Goal: Task Accomplishment & Management: Manage account settings

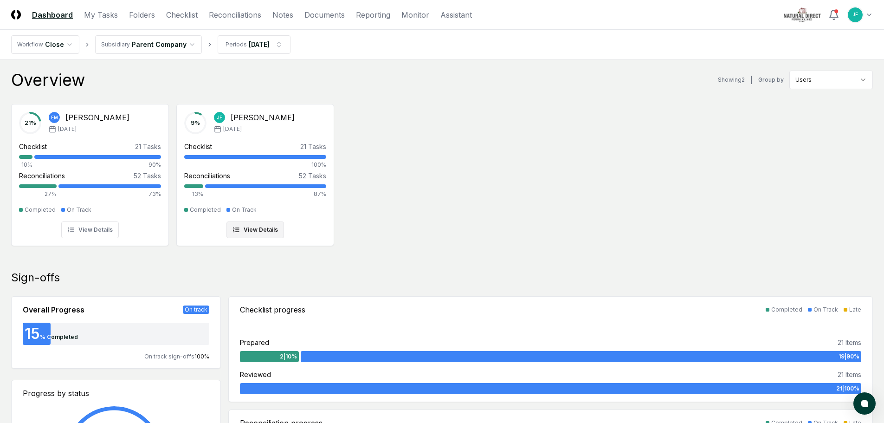
click at [304, 201] on div "9 % [PERSON_NAME] [DATE] Checklist 21 Tasks 100% Reconciliations 52 Tasks 13% 8…" at bounding box center [255, 175] width 142 height 126
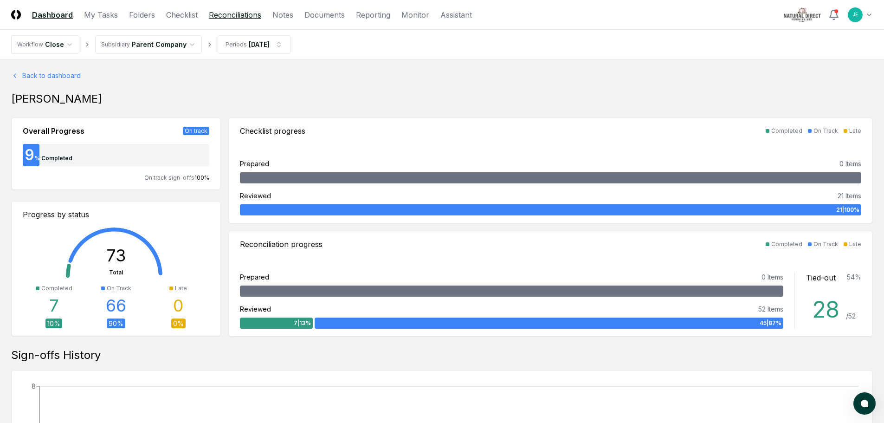
click at [225, 18] on link "Reconciliations" at bounding box center [235, 14] width 52 height 11
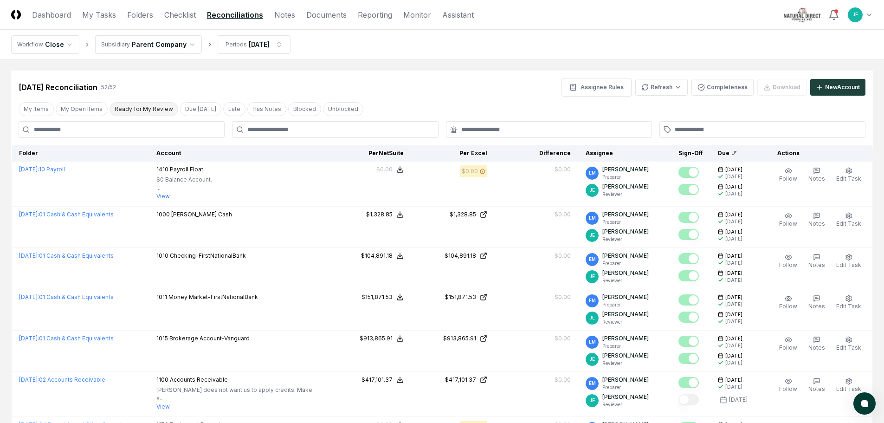
click at [153, 111] on button "Ready for My Review" at bounding box center [143, 109] width 69 height 14
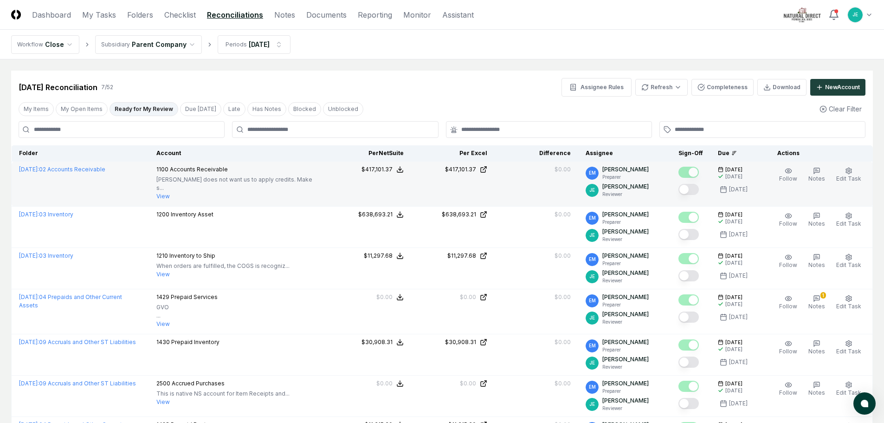
click at [698, 187] on button "Mark complete" at bounding box center [688, 189] width 20 height 11
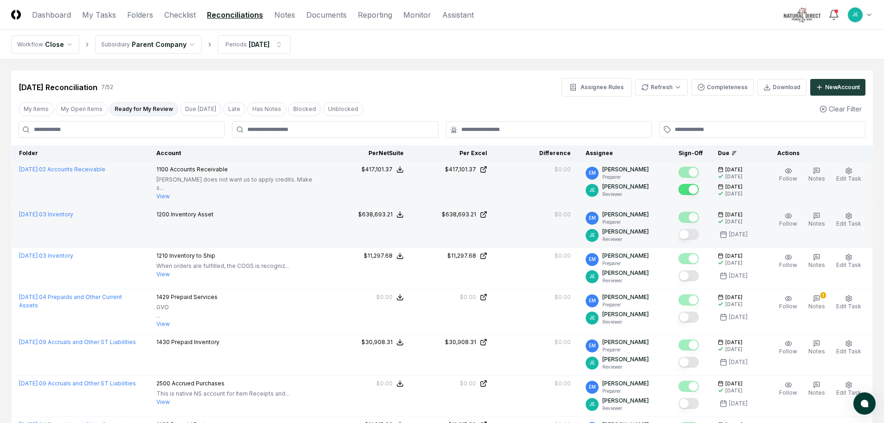
click at [696, 231] on button "Mark complete" at bounding box center [688, 234] width 20 height 11
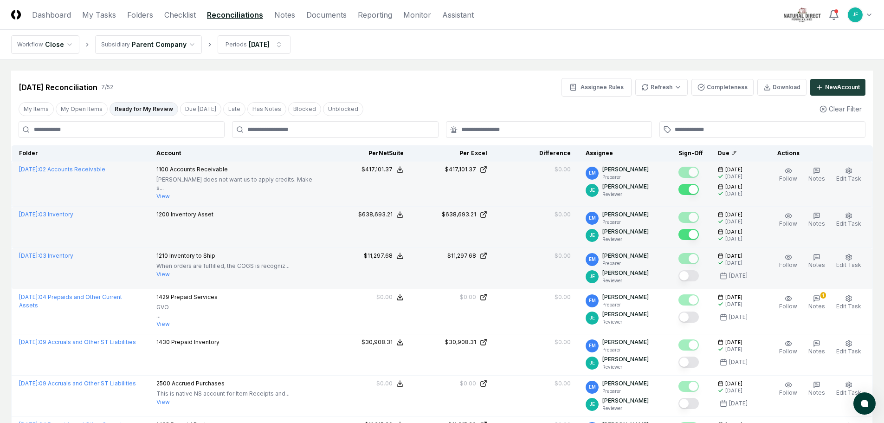
click at [690, 272] on button "Mark complete" at bounding box center [688, 275] width 20 height 11
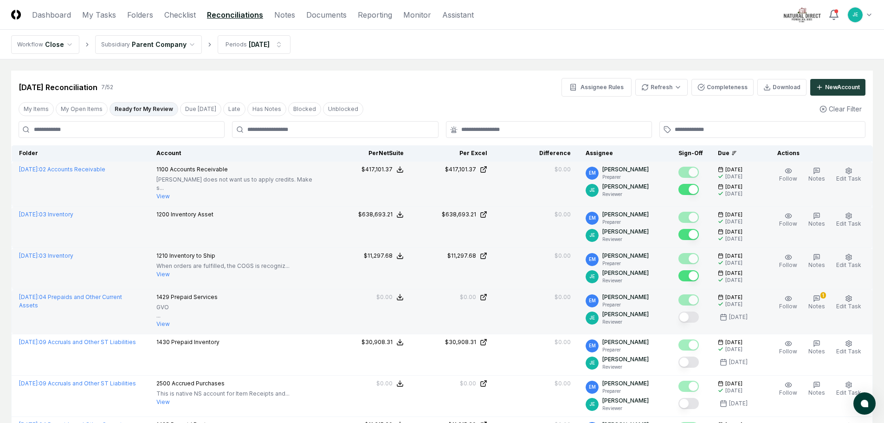
click at [691, 315] on button "Mark complete" at bounding box center [688, 316] width 20 height 11
click at [813, 294] on button "1 Notes" at bounding box center [816, 302] width 20 height 19
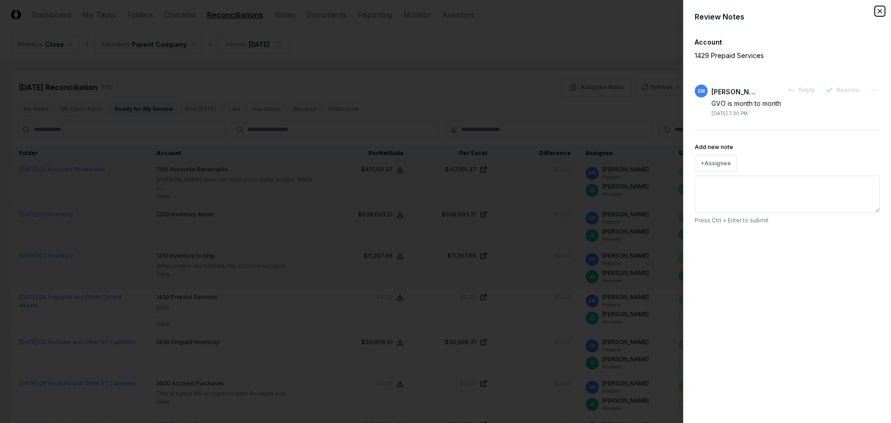
click at [878, 11] on icon "button" at bounding box center [879, 10] width 7 height 7
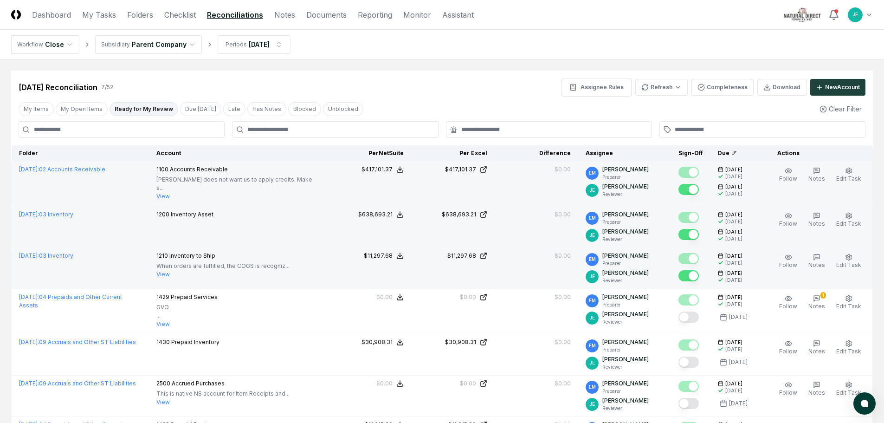
click at [696, 314] on button "Mark complete" at bounding box center [688, 316] width 20 height 11
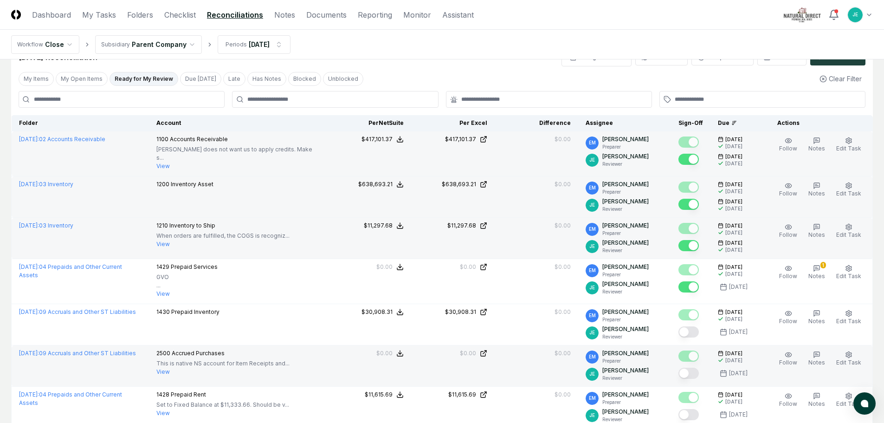
scroll to position [46, 0]
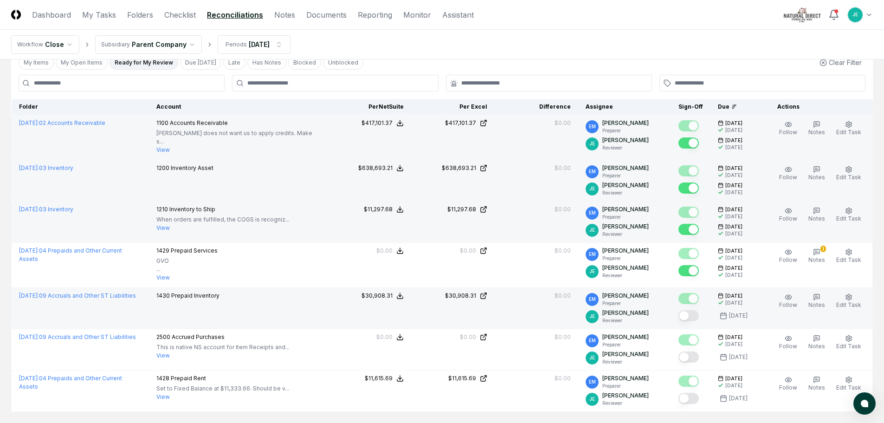
click at [697, 315] on button "Mark complete" at bounding box center [688, 315] width 20 height 11
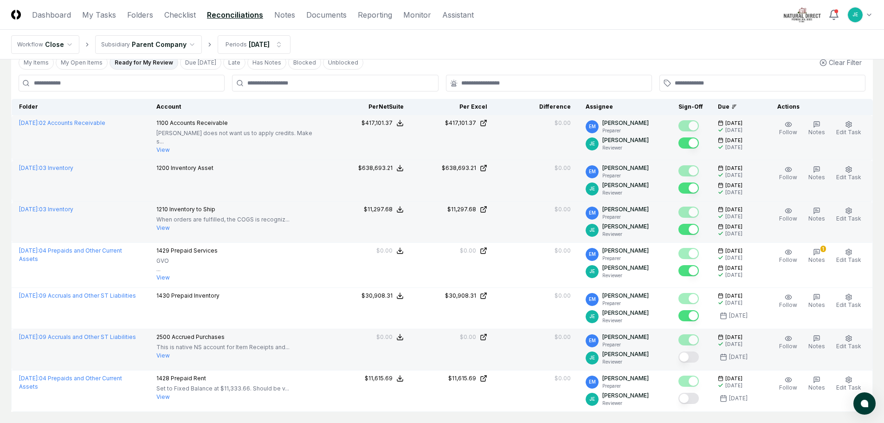
click at [688, 353] on button "Mark complete" at bounding box center [688, 356] width 20 height 11
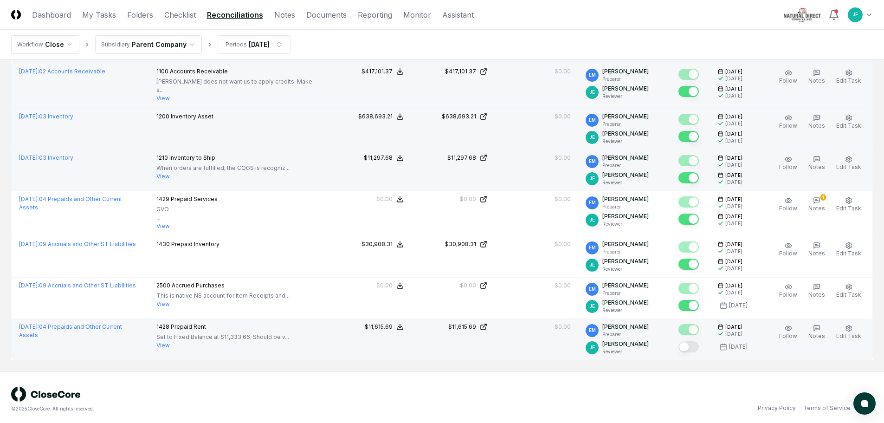
scroll to position [98, 0]
click at [689, 345] on button "Mark complete" at bounding box center [688, 345] width 20 height 11
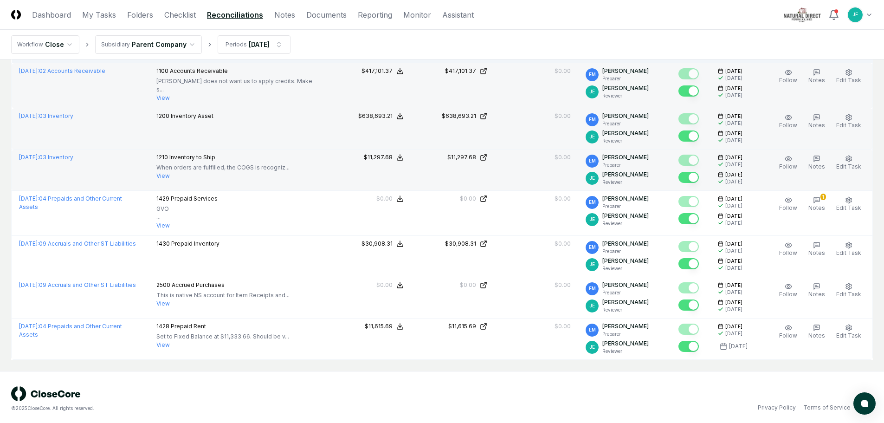
click at [408, 386] on div "© 2025 CloseCore. All rights reserved." at bounding box center [226, 399] width 431 height 26
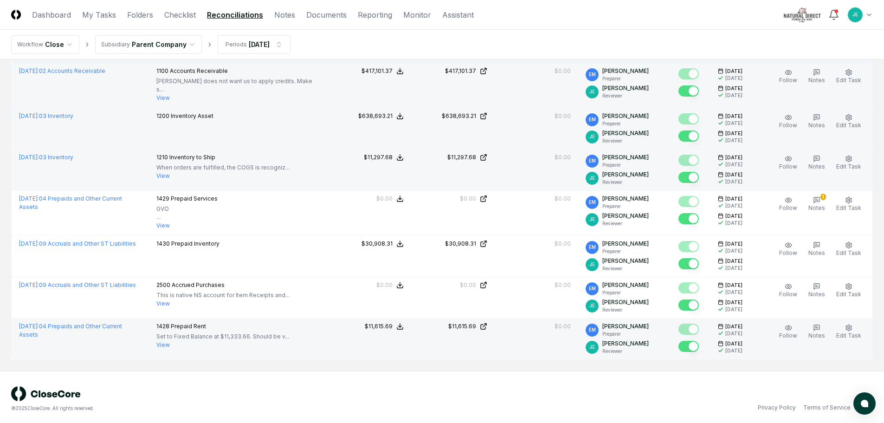
click at [696, 340] on button "Mark complete" at bounding box center [688, 345] width 20 height 11
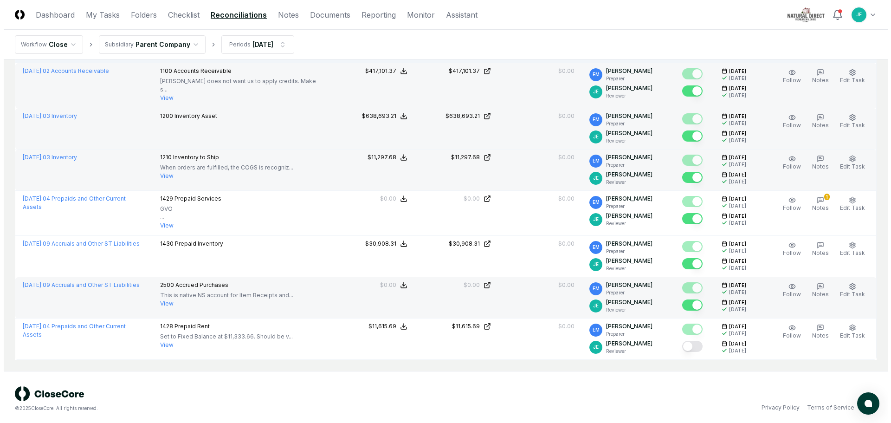
scroll to position [0, 0]
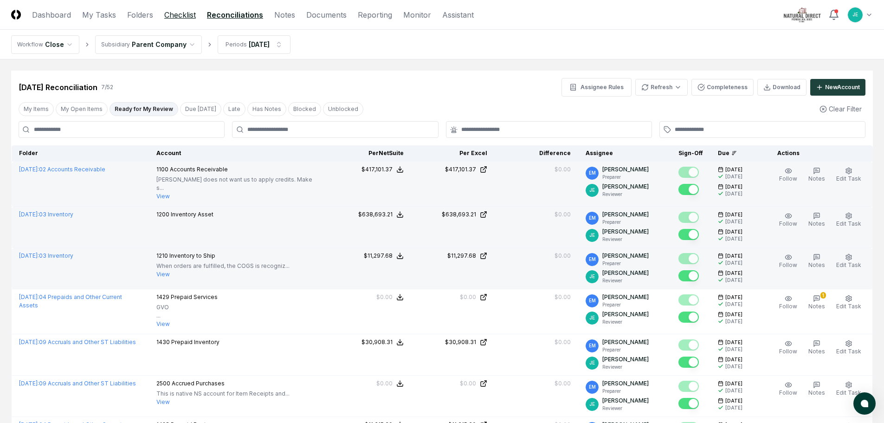
click at [176, 17] on link "Checklist" at bounding box center [180, 14] width 32 height 11
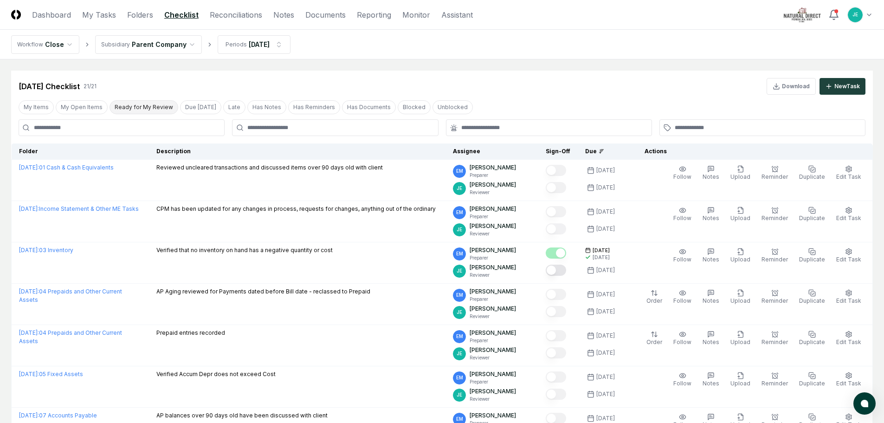
click at [152, 110] on button "Ready for My Review" at bounding box center [143, 107] width 69 height 14
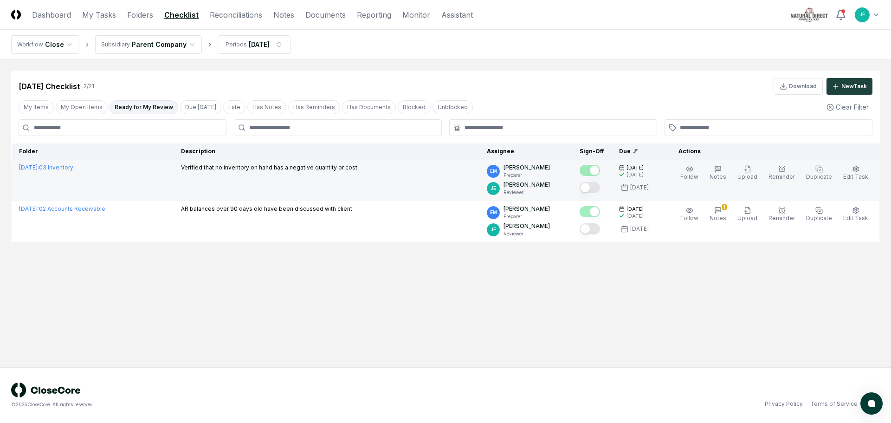
click at [599, 185] on button "Mark complete" at bounding box center [589, 187] width 20 height 11
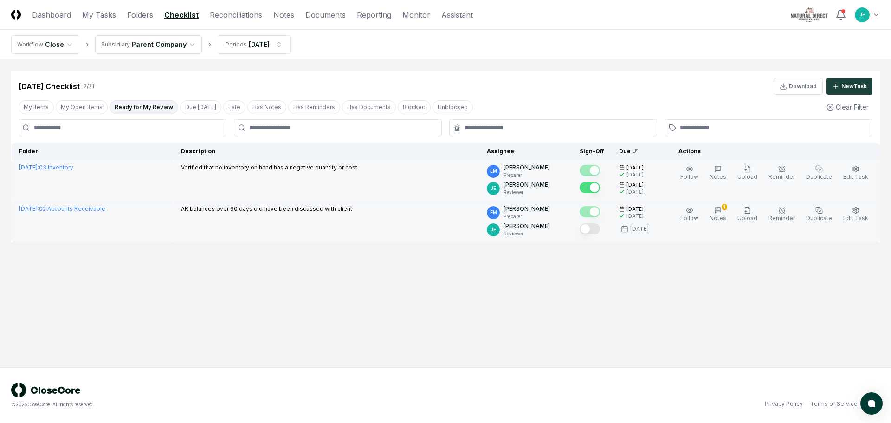
click at [597, 233] on button "Mark complete" at bounding box center [589, 228] width 20 height 11
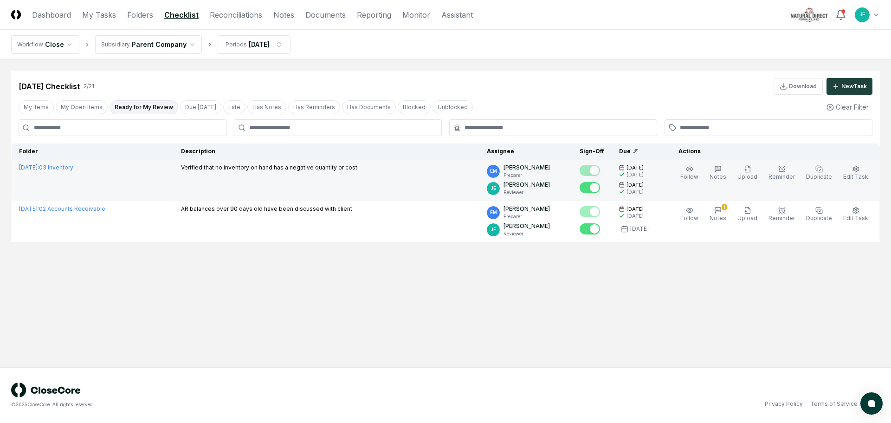
click at [572, 302] on main "Cancel Reassign [DATE] Checklist 2 / 21 Download New Task My Items My Open Item…" at bounding box center [445, 213] width 891 height 308
click at [237, 14] on link "Reconciliations" at bounding box center [236, 14] width 52 height 11
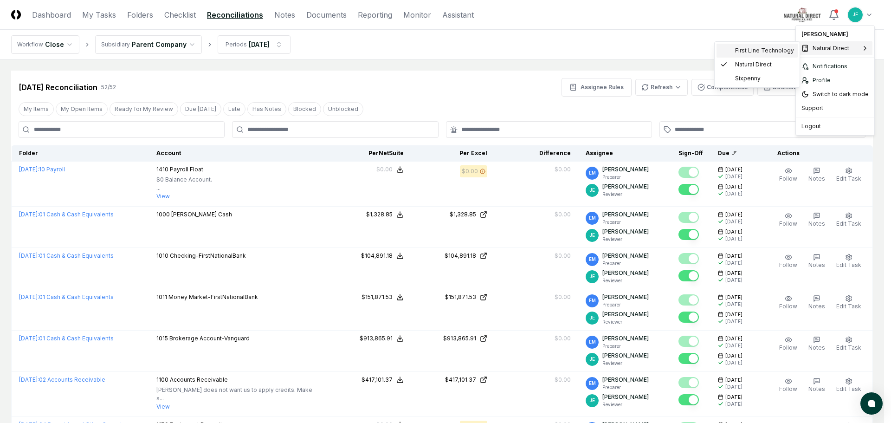
click at [760, 50] on span "First Line Technology" at bounding box center [764, 50] width 59 height 8
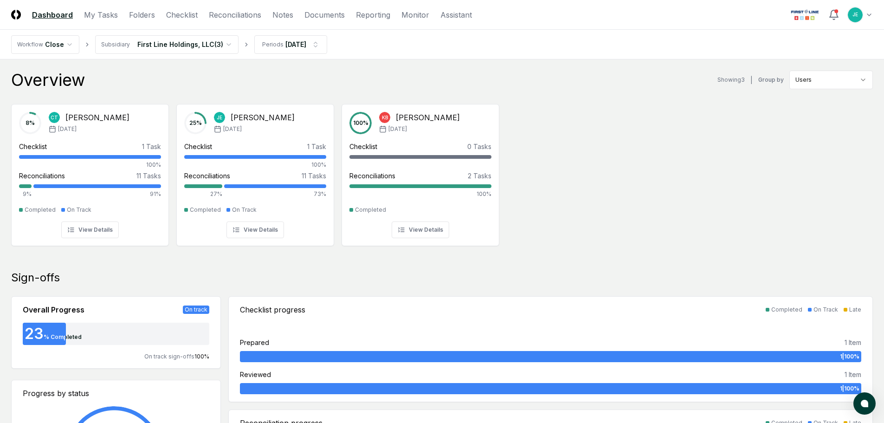
click at [231, 22] on header "CloseCore Dashboard My Tasks Folders Checklist Reconciliations Notes Documents …" at bounding box center [442, 15] width 884 height 30
click at [232, 19] on link "Reconciliations" at bounding box center [235, 14] width 52 height 11
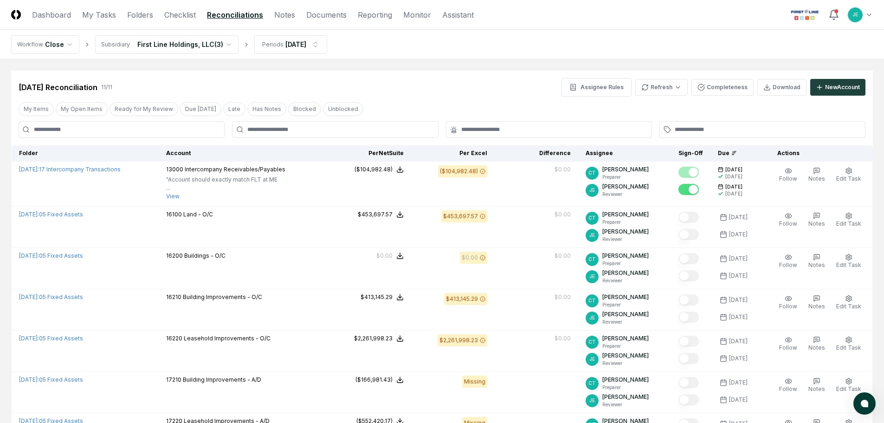
click at [191, 45] on html "CloseCore Dashboard My Tasks Folders Checklist Reconciliations Notes Documents …" at bounding box center [442, 359] width 884 height 719
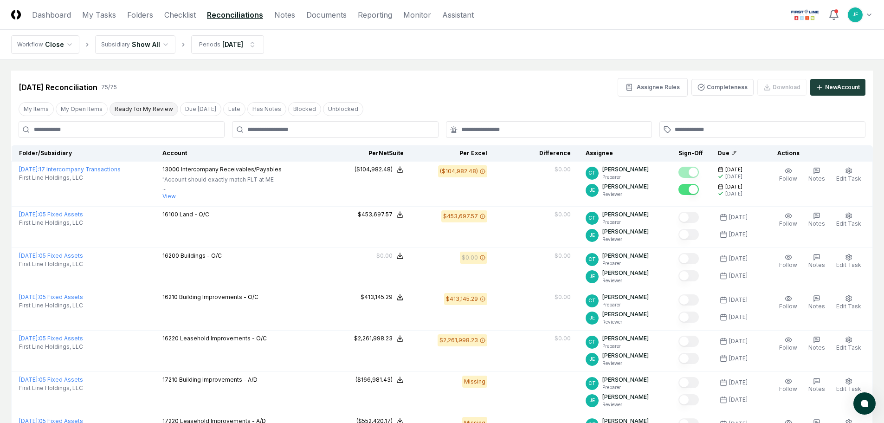
click at [148, 109] on button "Ready for My Review" at bounding box center [143, 109] width 69 height 14
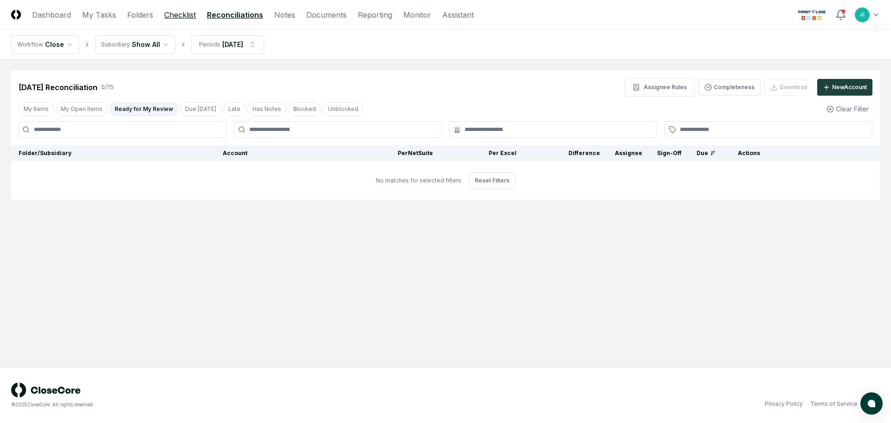
click at [192, 19] on link "Checklist" at bounding box center [180, 14] width 32 height 11
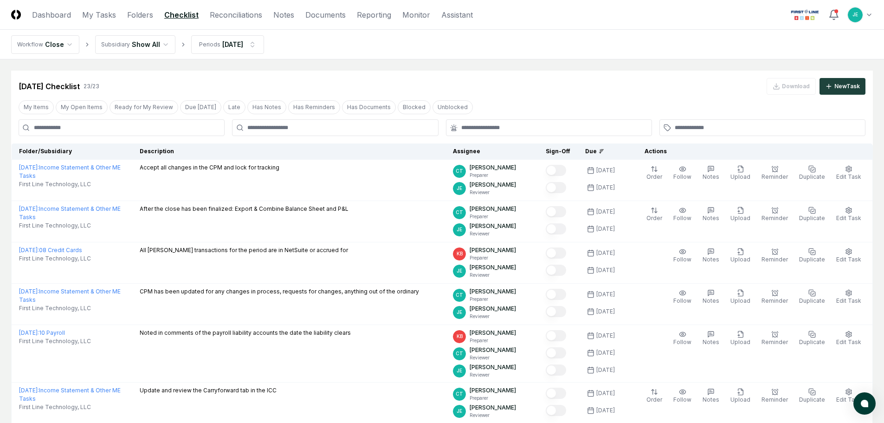
click at [150, 114] on div "My Items My Open Items Ready for My Review Due Today Late Has Notes Has Reminde…" at bounding box center [441, 106] width 861 height 17
click at [157, 104] on button "Ready for My Review" at bounding box center [143, 107] width 69 height 14
